Goal: Task Accomplishment & Management: Use online tool/utility

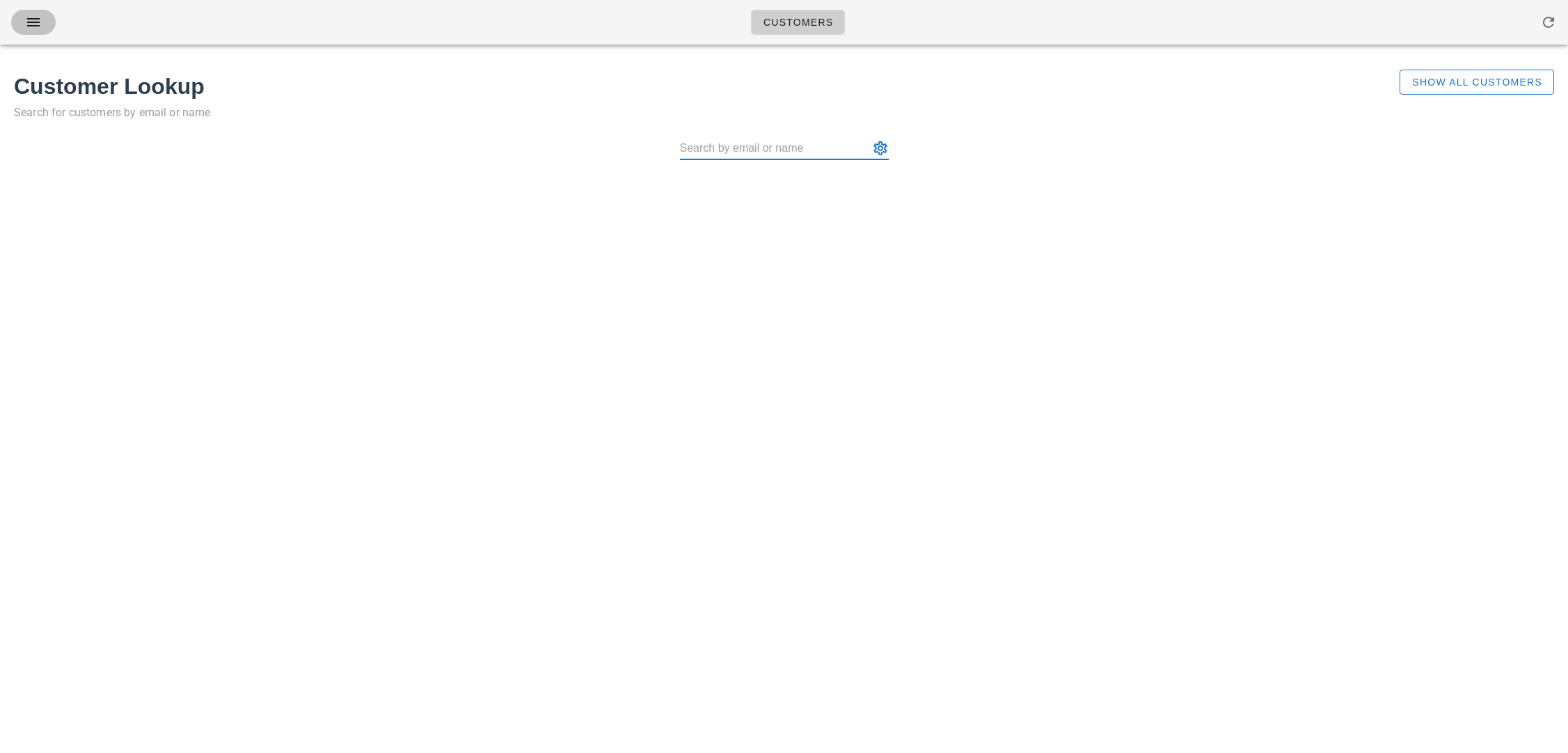
click at [38, 27] on icon "button" at bounding box center [33, 22] width 17 height 17
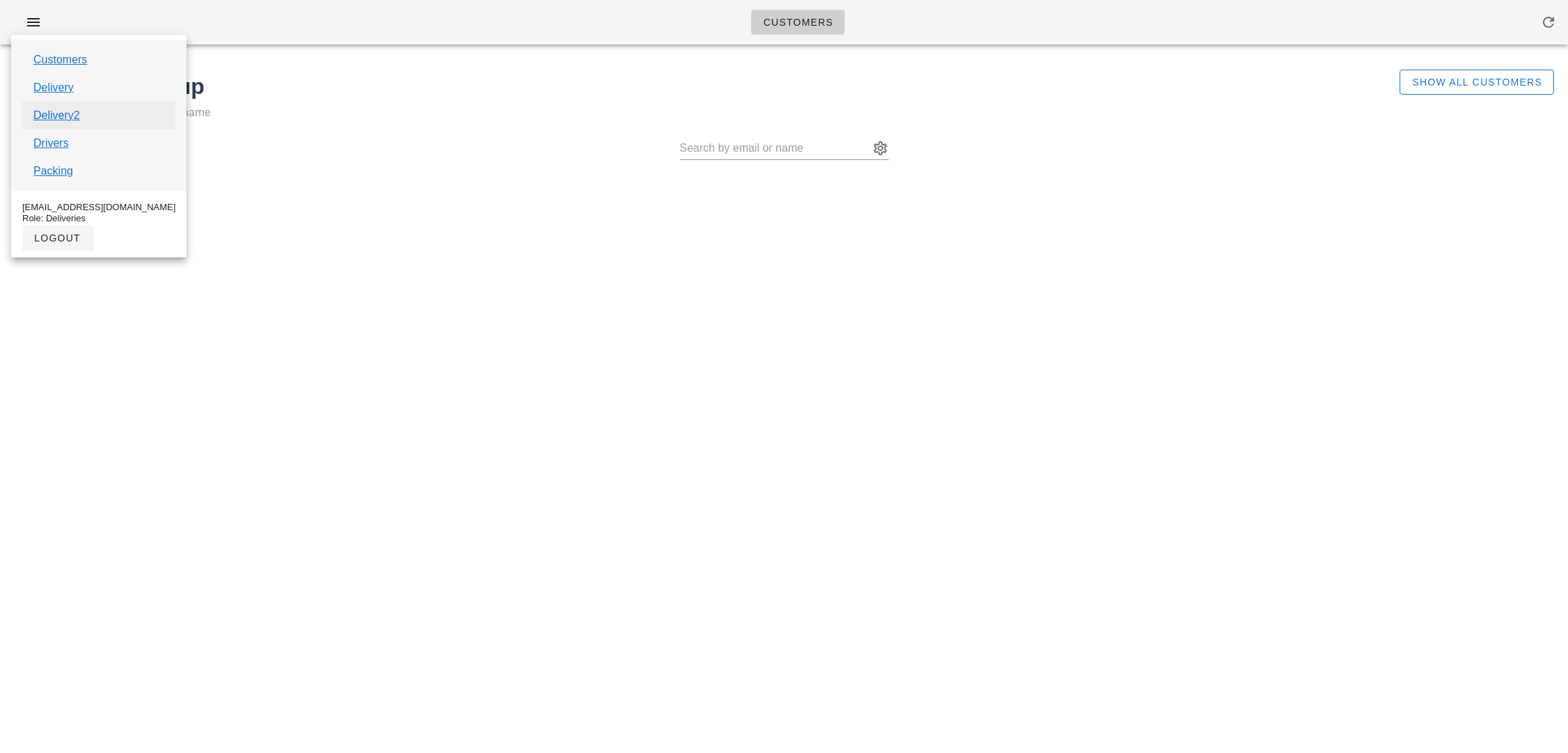
click at [52, 112] on link "Delivery2" at bounding box center [56, 115] width 46 height 17
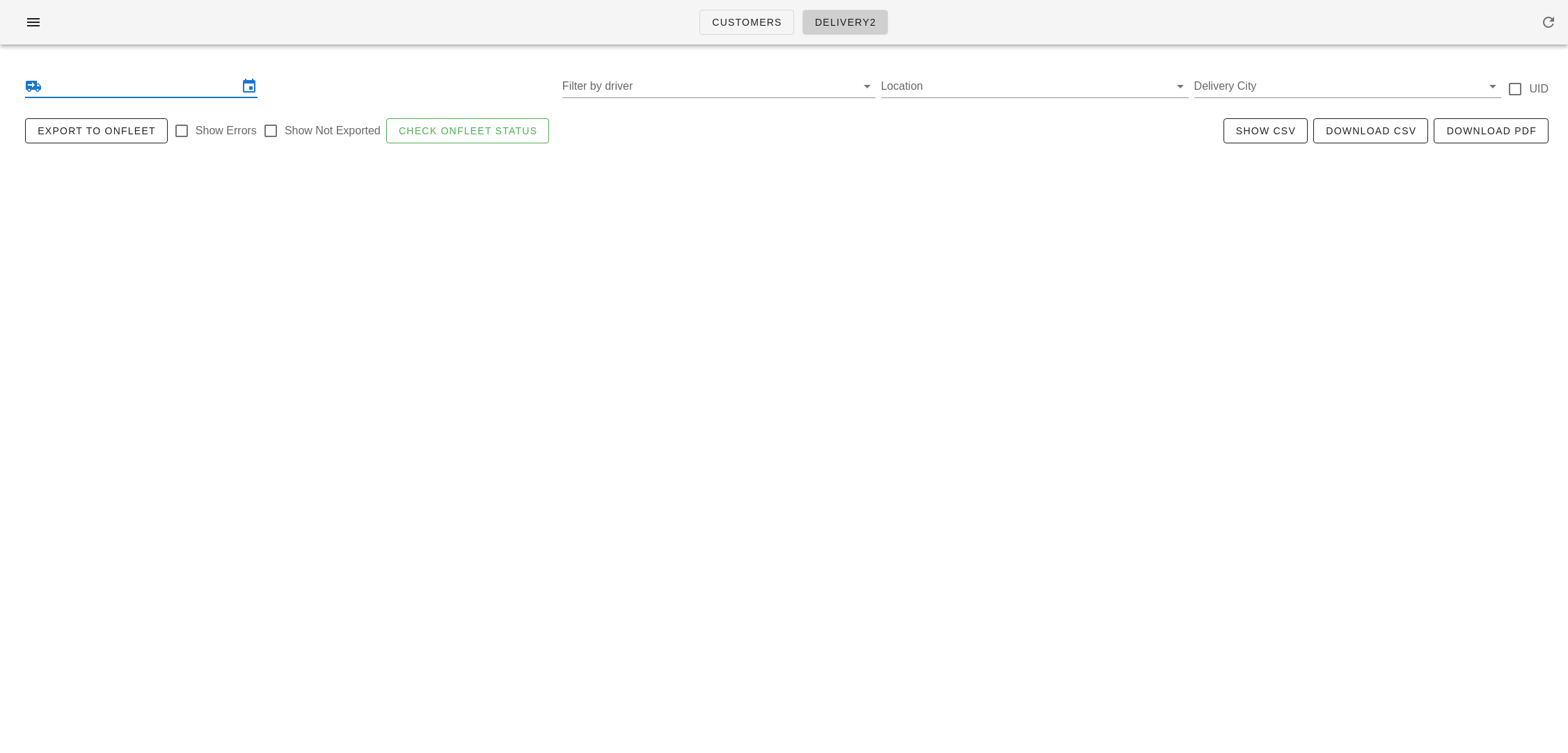
click at [75, 83] on input "text" at bounding box center [141, 86] width 193 height 22
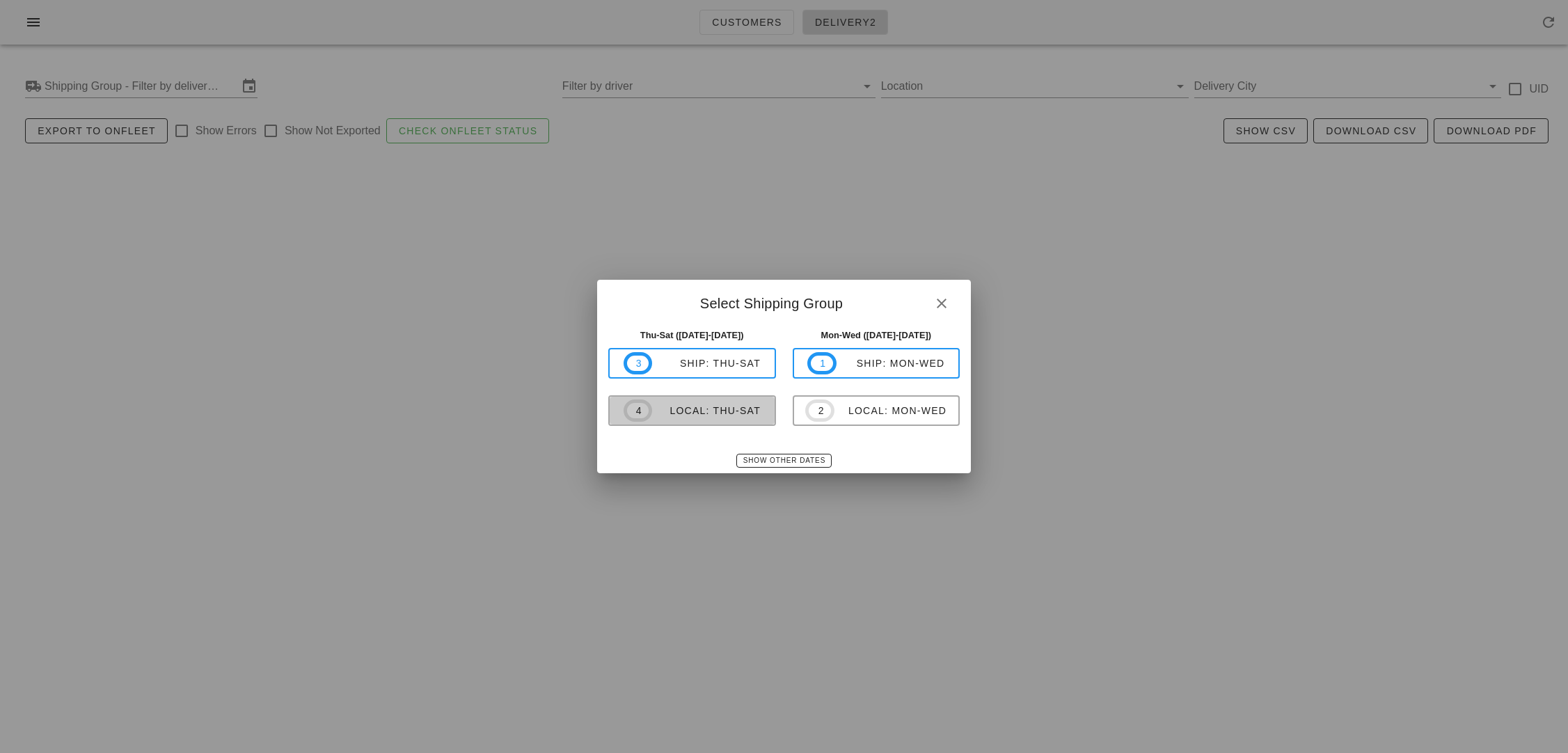
click at [664, 407] on div "local: Thu-Sat" at bounding box center [706, 411] width 109 height 11
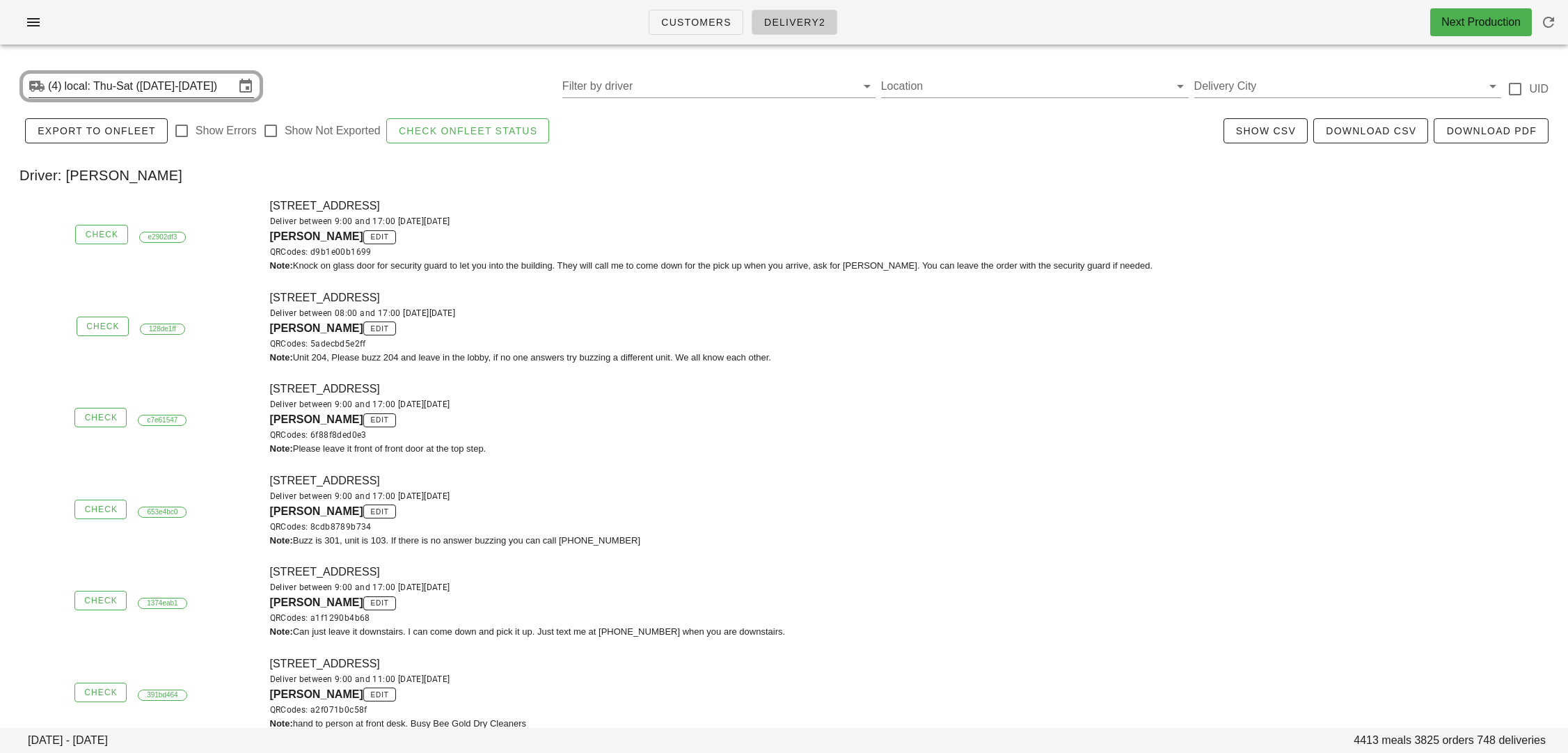
click at [168, 86] on input "local: Thu-Sat ([DATE]-[DATE])" at bounding box center [149, 86] width 170 height 22
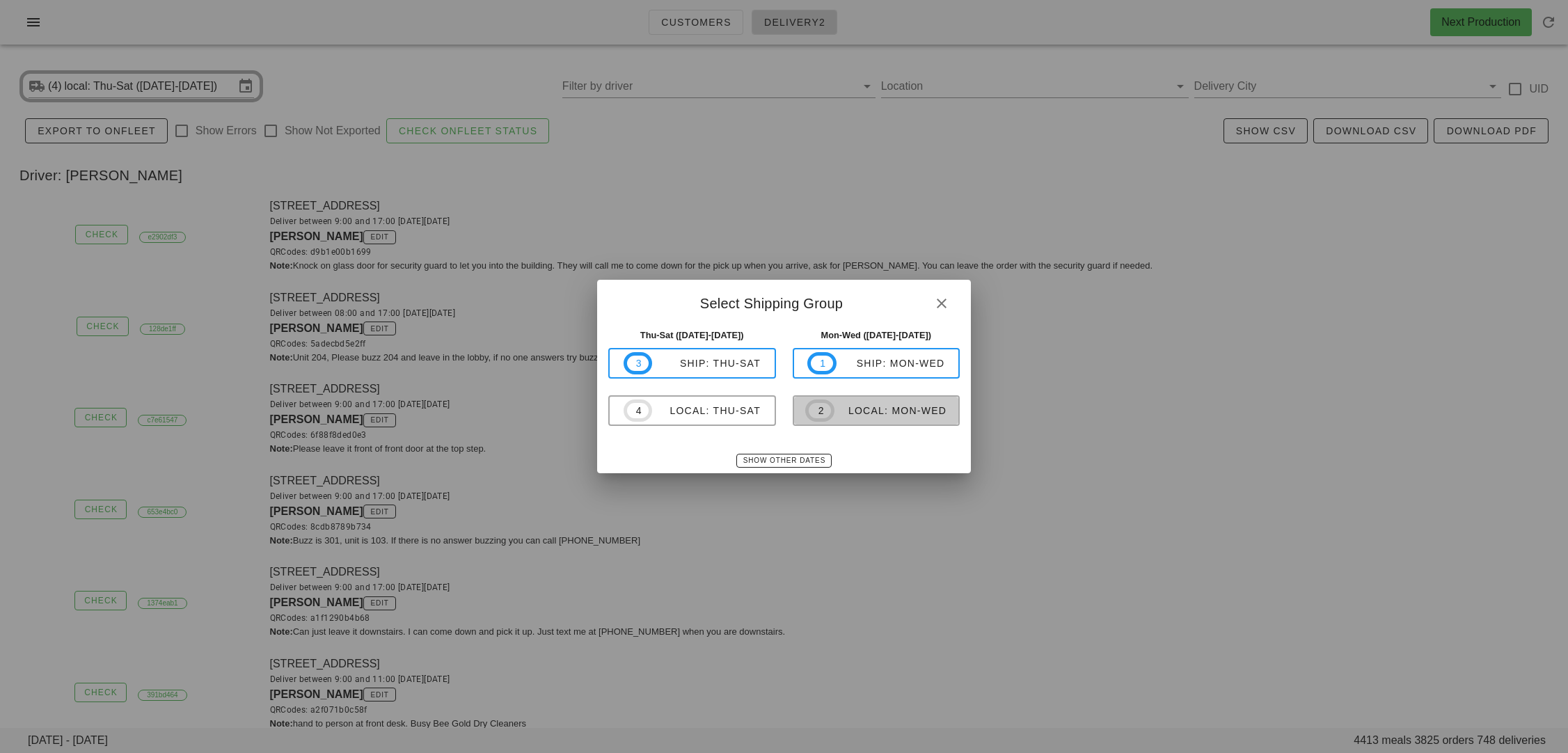
click at [841, 415] on div "local: Mon-Wed" at bounding box center [890, 411] width 112 height 11
